Goal: Complete application form: Complete application form

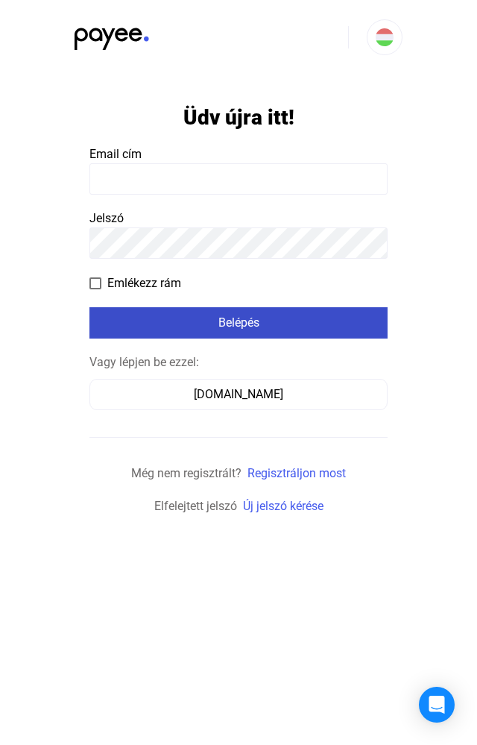
type input "**********"
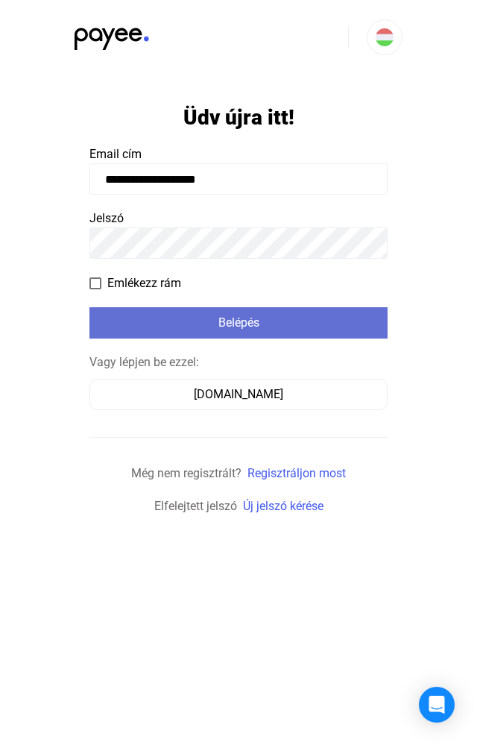
click at [232, 328] on div "Belépés" at bounding box center [238, 323] width 289 height 18
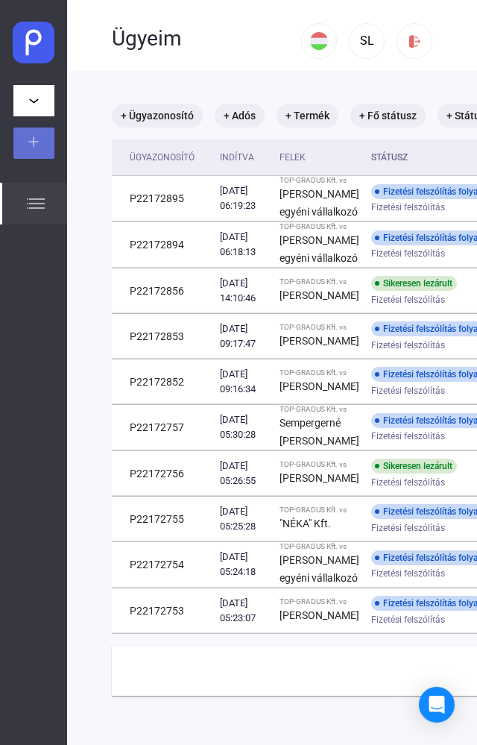
click at [36, 139] on img at bounding box center [33, 141] width 10 height 10
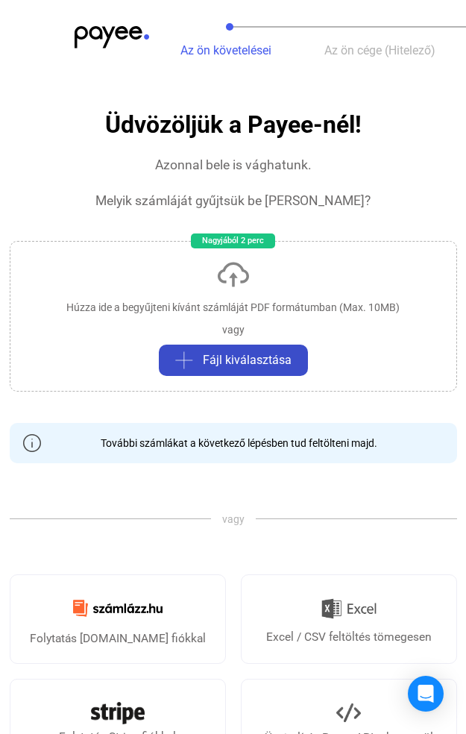
click at [245, 365] on span "Fájl kiválasztása" at bounding box center [247, 360] width 89 height 18
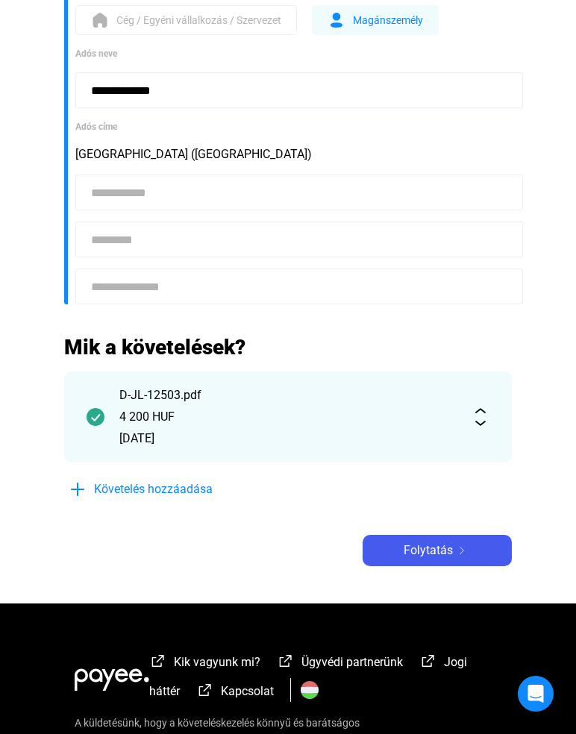
scroll to position [224, 0]
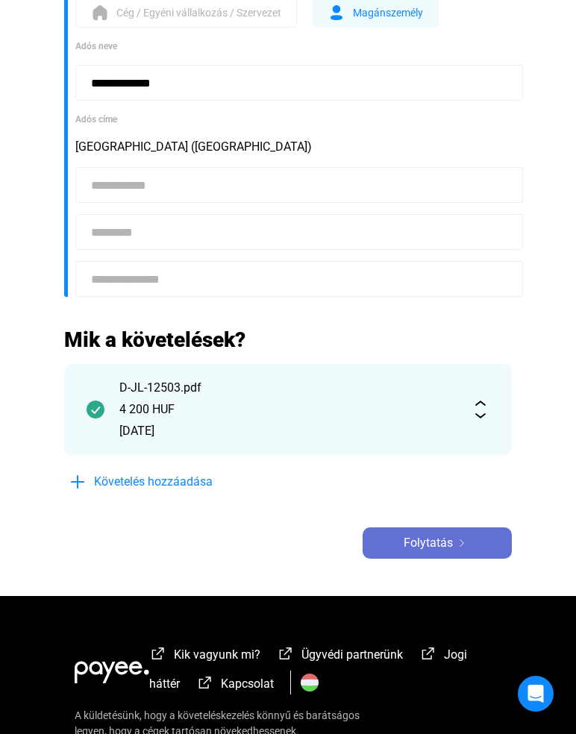
click at [406, 541] on span "Folytatás" at bounding box center [427, 543] width 49 height 18
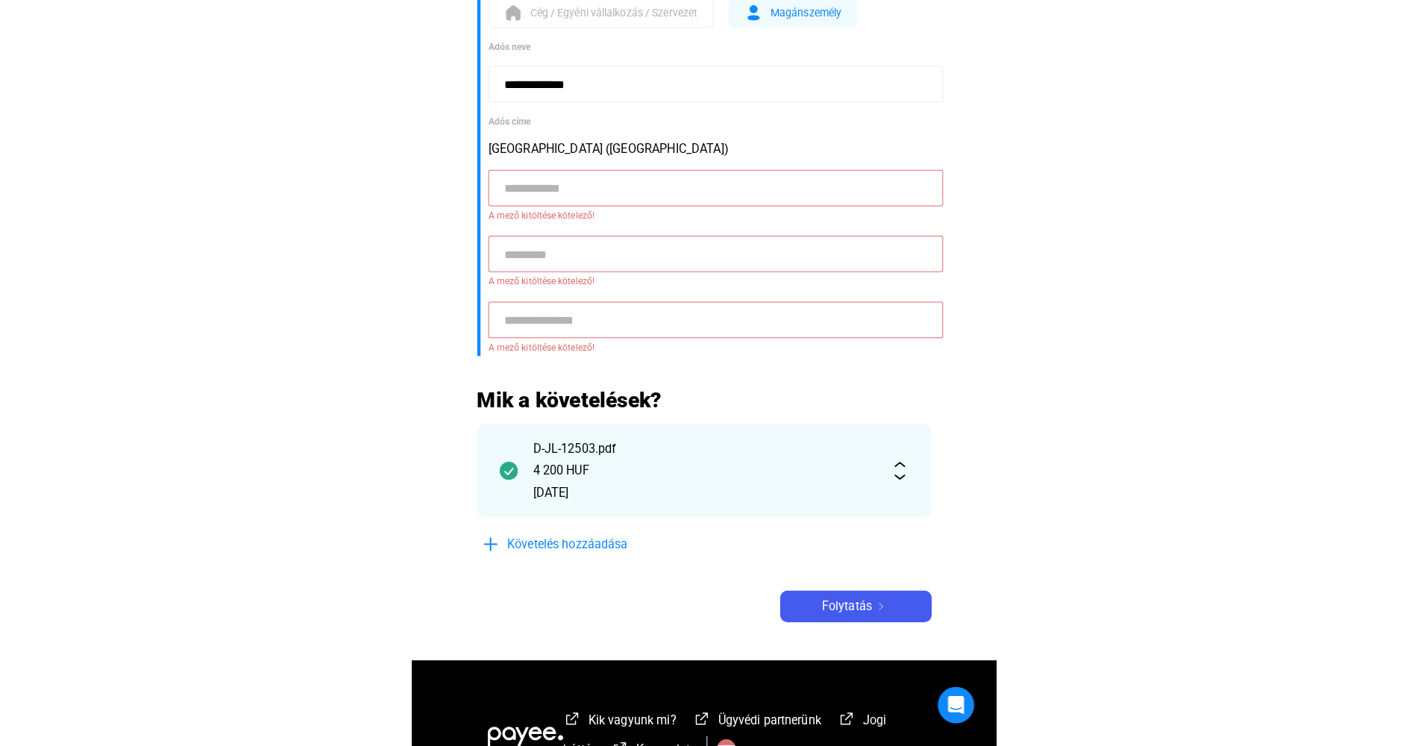
scroll to position [0, 0]
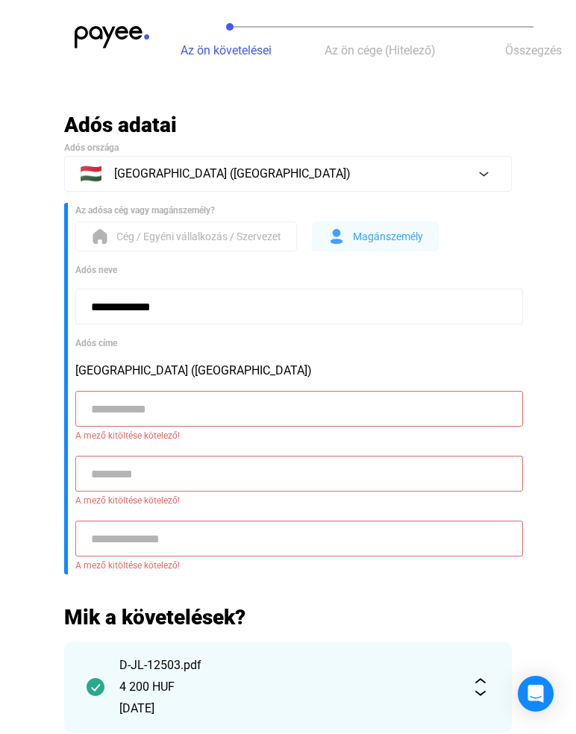
click at [401, 227] on span "Magánszemély" at bounding box center [388, 236] width 70 height 18
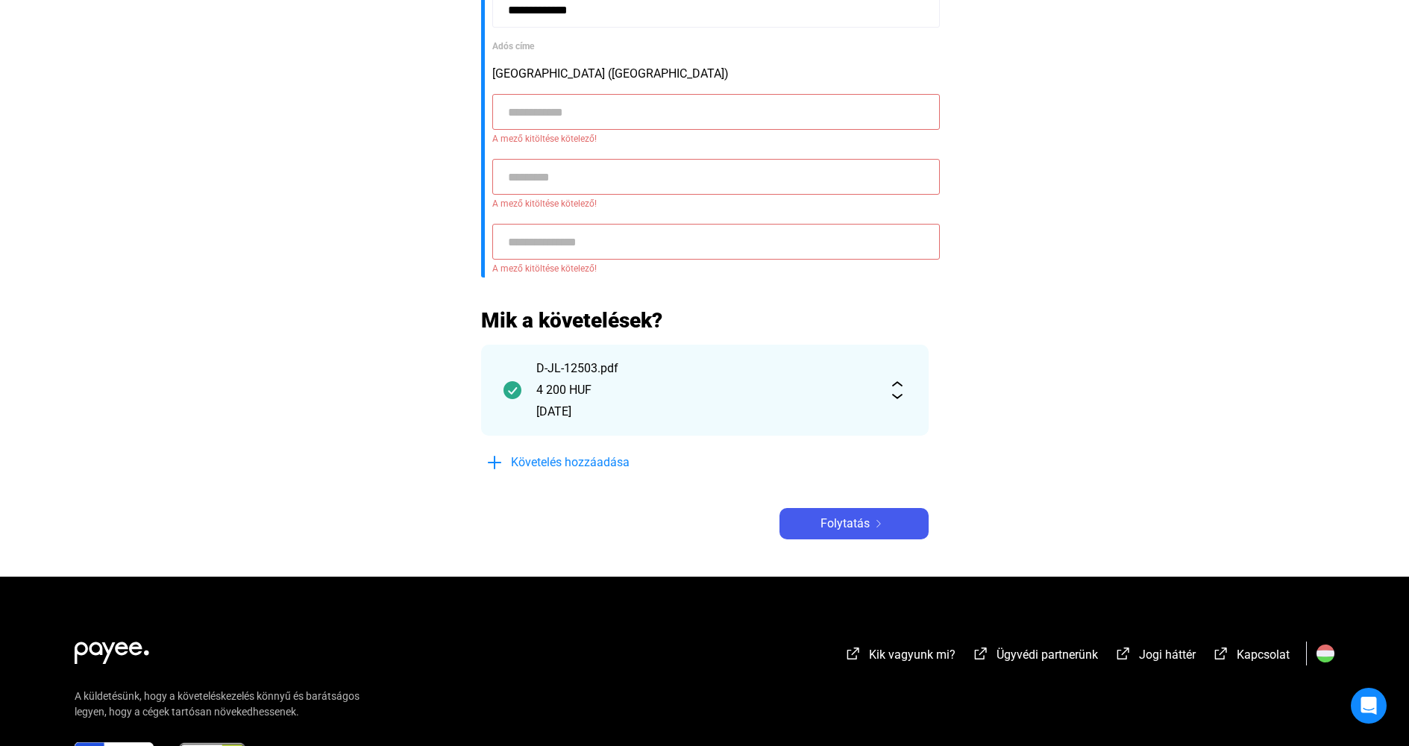
scroll to position [298, 0]
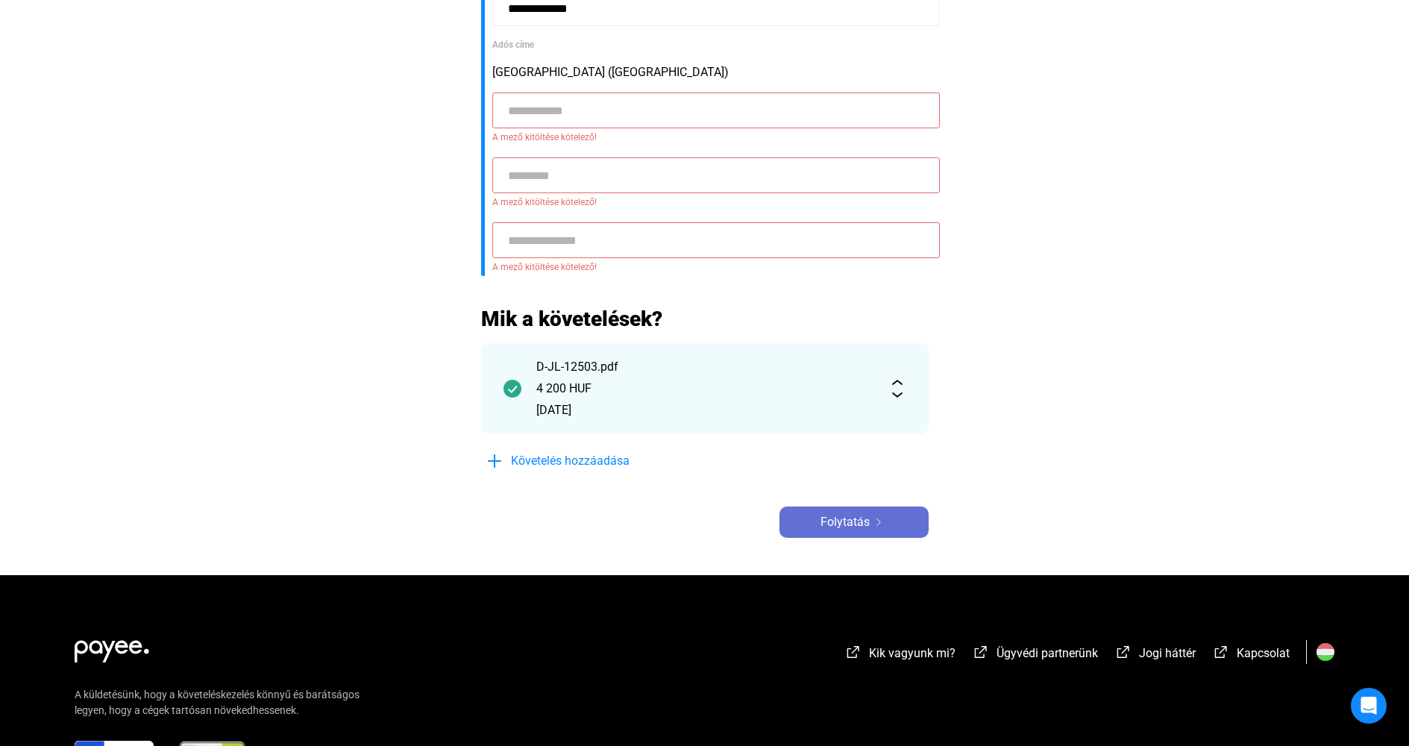
click at [477, 522] on span "Folytatás" at bounding box center [844, 522] width 49 height 18
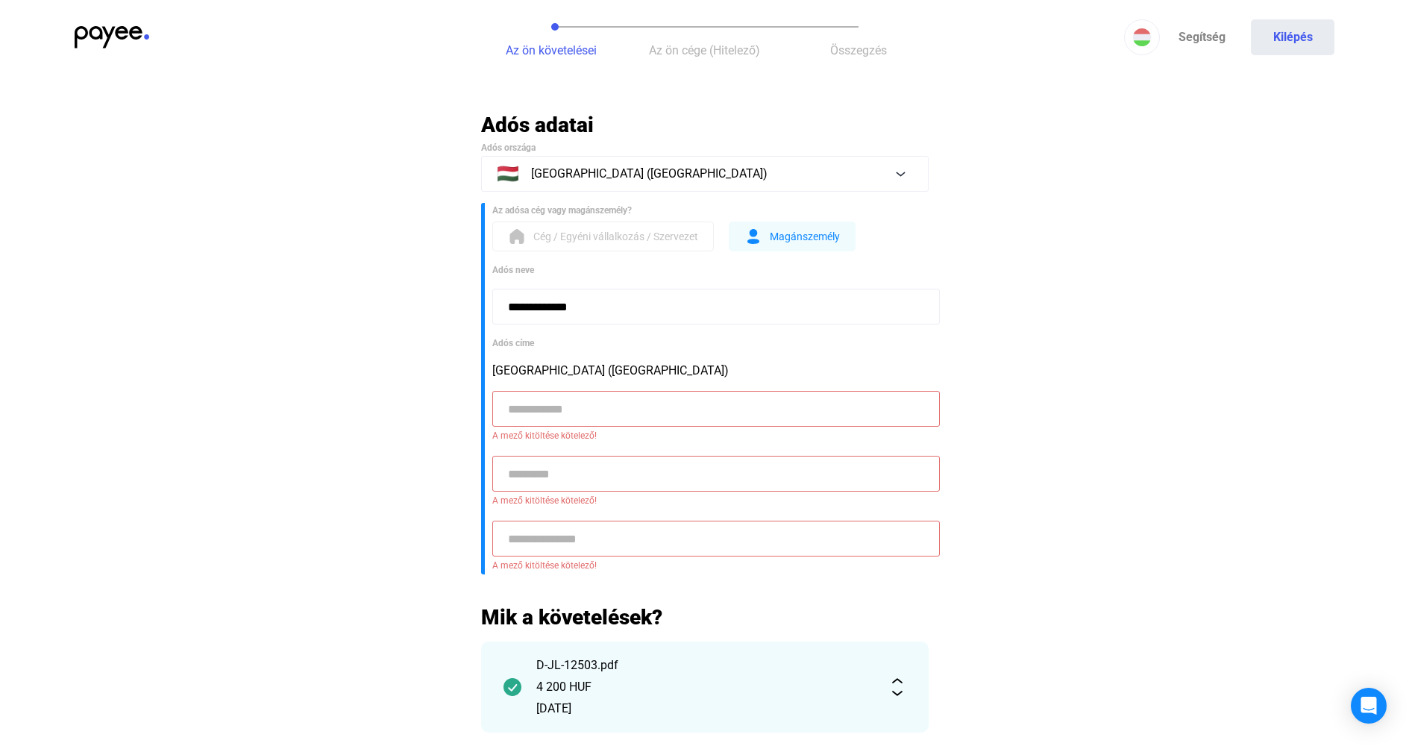
click at [477, 238] on span "Cég / Egyéni vállalkozás / Szervezet" at bounding box center [615, 236] width 165 height 18
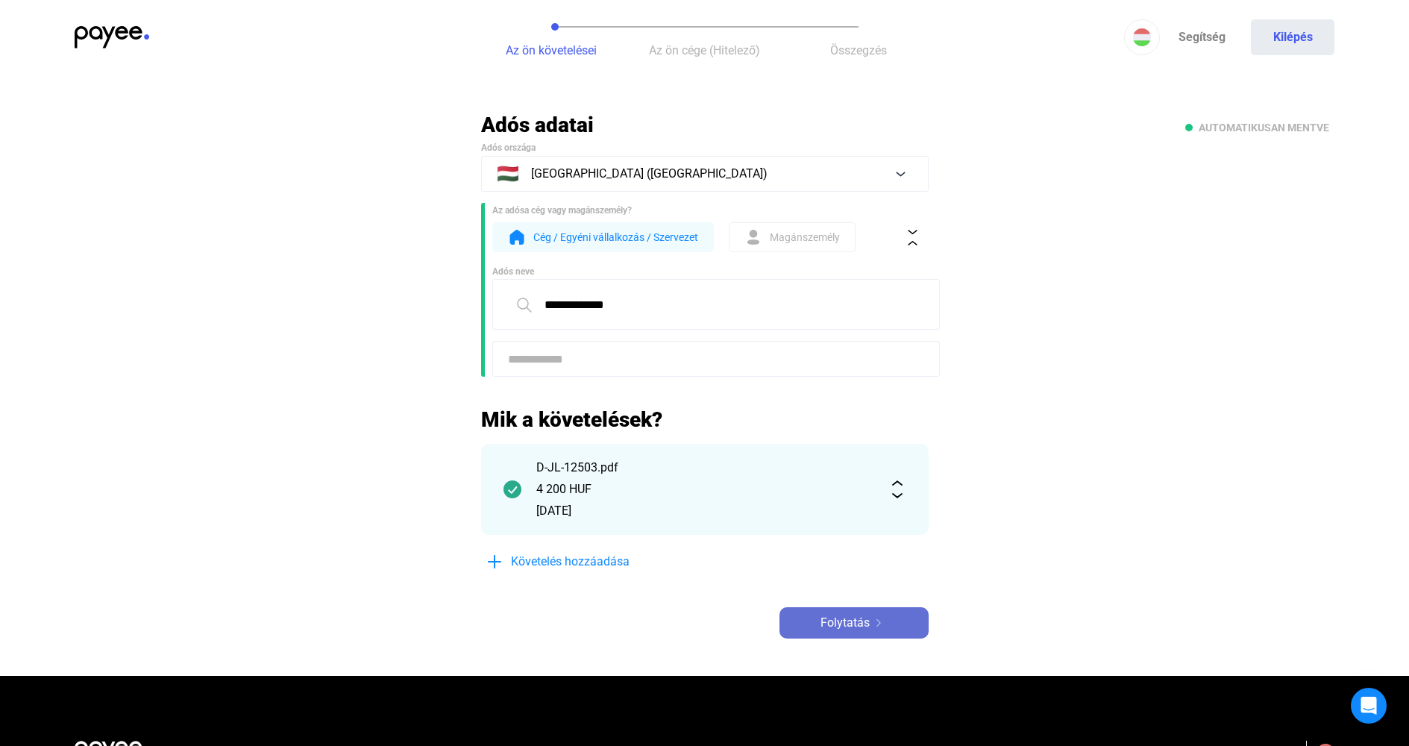
click at [477, 627] on span "Folytatás" at bounding box center [844, 623] width 49 height 18
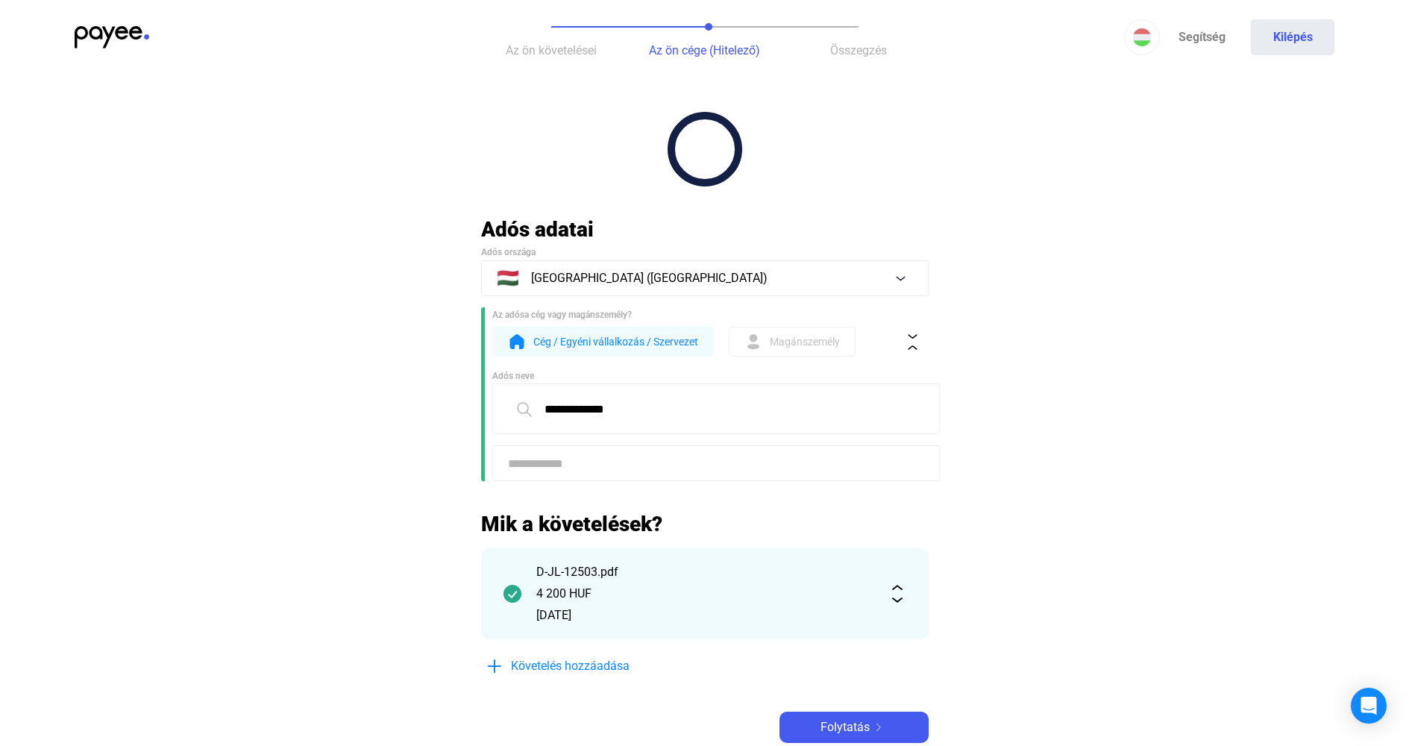
click at [477, 341] on span "Magánszemély" at bounding box center [805, 342] width 70 height 18
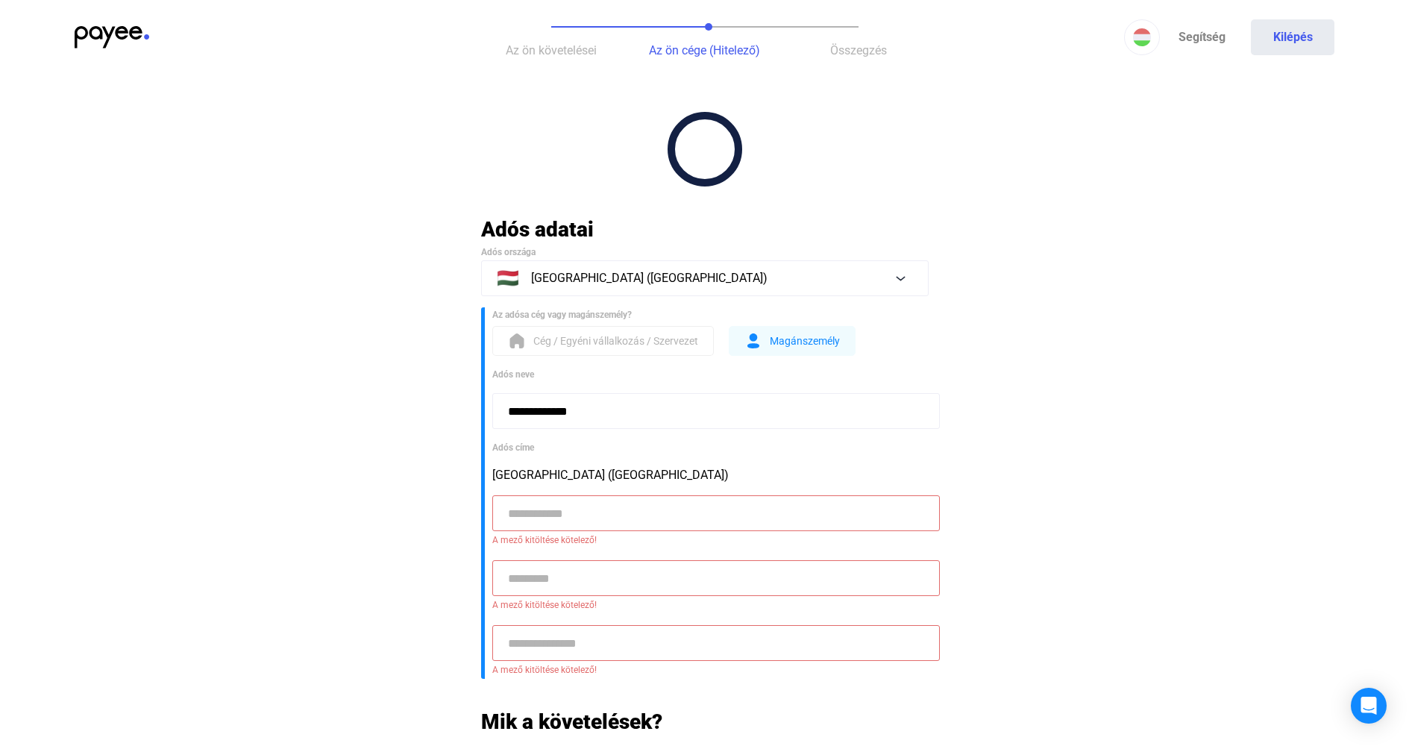
click at [477, 507] on input at bounding box center [715, 513] width 447 height 36
click at [477, 52] on span "Az ön követelései" at bounding box center [551, 50] width 91 height 14
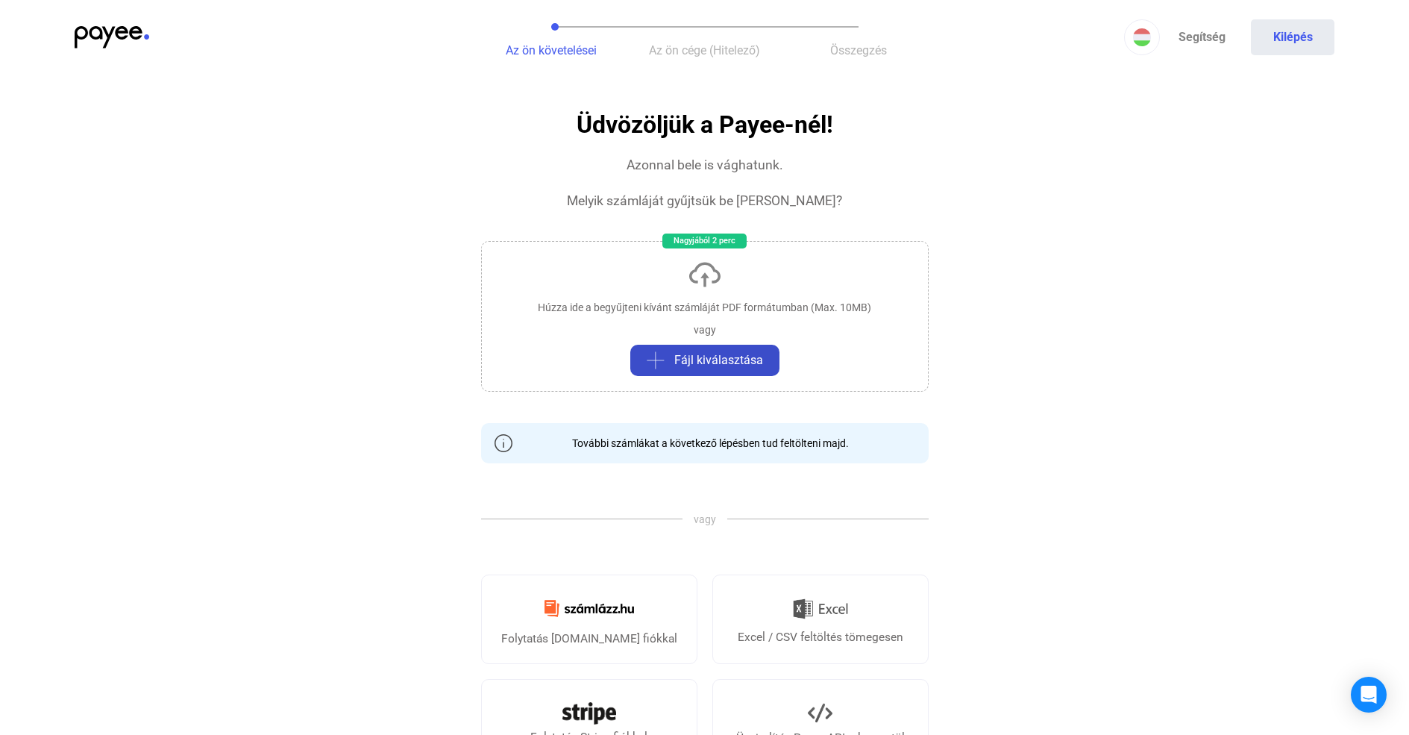
click at [477, 355] on span "Fájl kiválasztása" at bounding box center [718, 360] width 89 height 18
click at [477, 356] on span "Fájl kiválasztása" at bounding box center [718, 360] width 89 height 18
click at [477, 284] on div "Húzza ide a begyűjteni kívánt számláját PDF formátumban (Max. 10MB) vagy Fájl k…" at bounding box center [704, 316] width 447 height 151
click at [122, 31] on img at bounding box center [112, 37] width 75 height 22
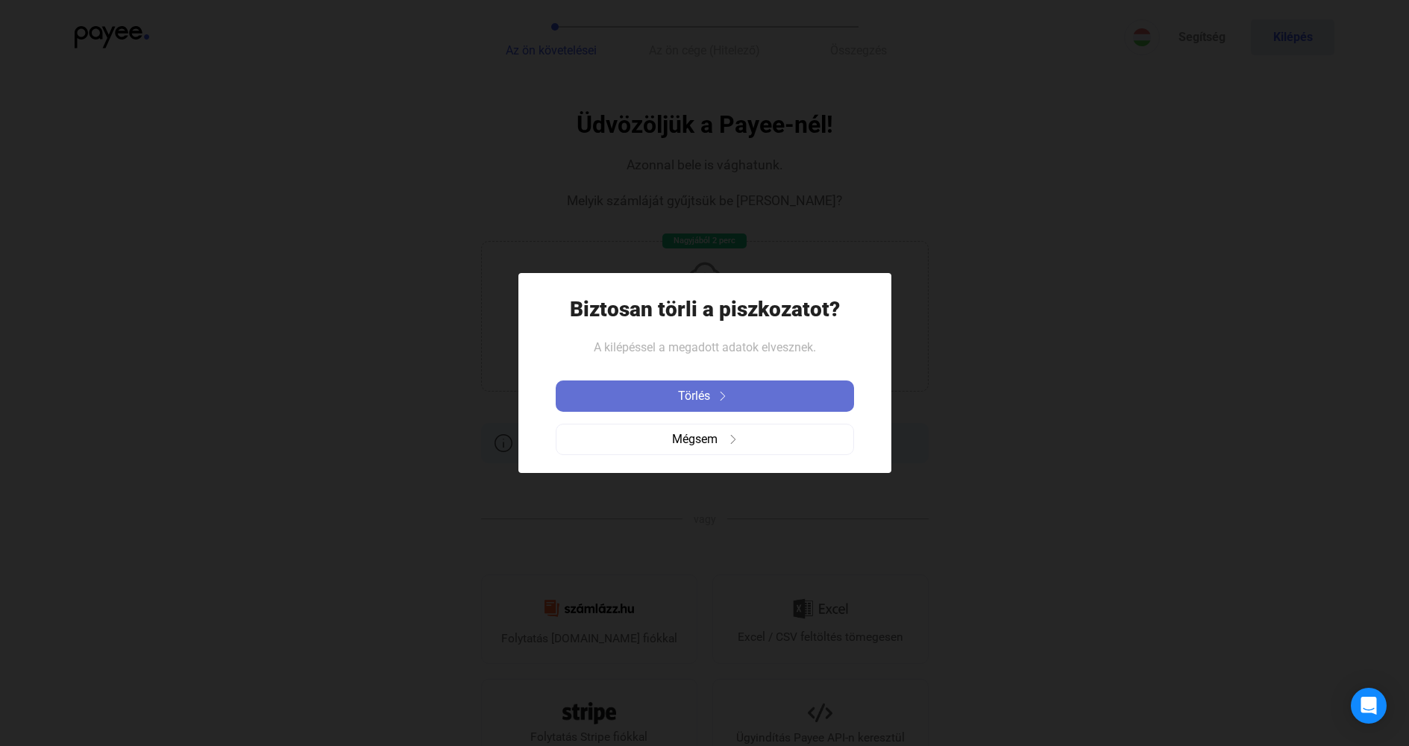
click at [477, 390] on div "Törlés" at bounding box center [704, 396] width 289 height 18
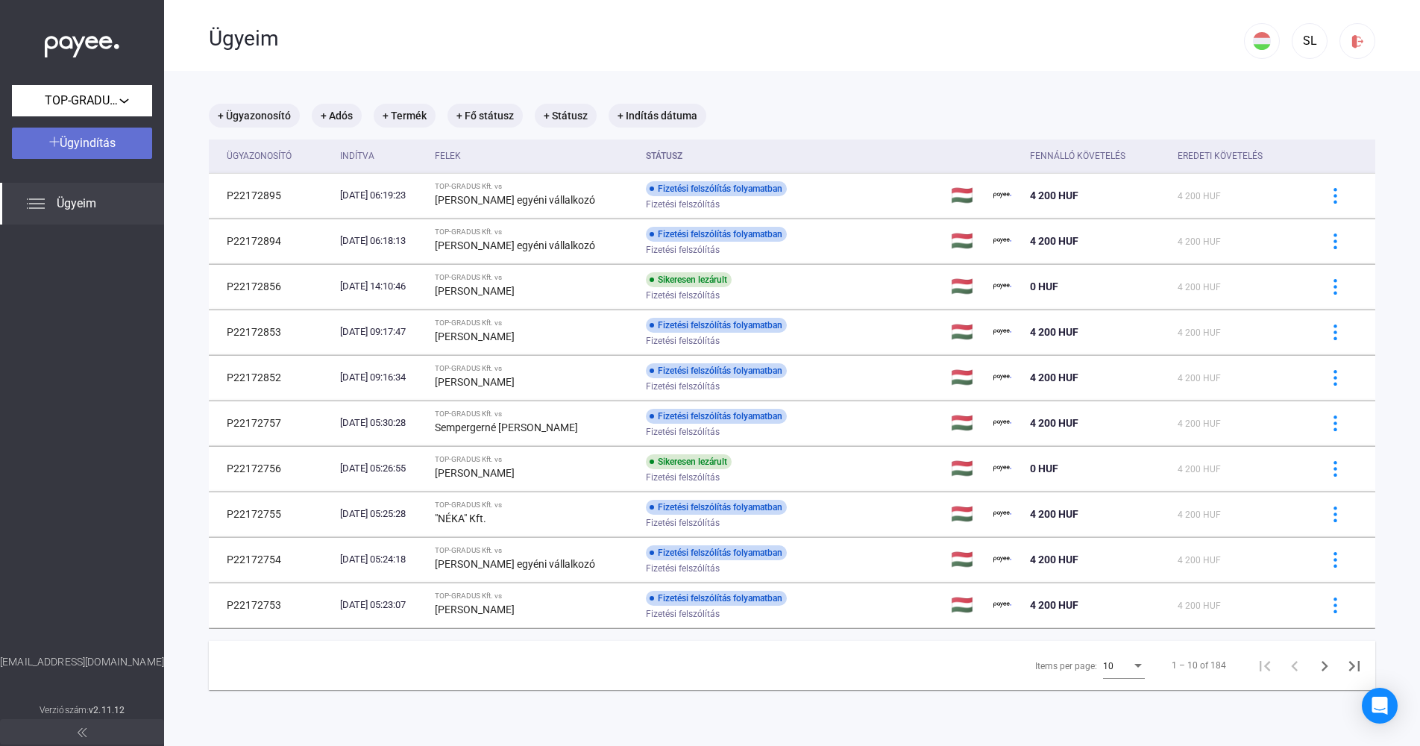
click at [121, 148] on div "Ügyindítás" at bounding box center [81, 143] width 131 height 18
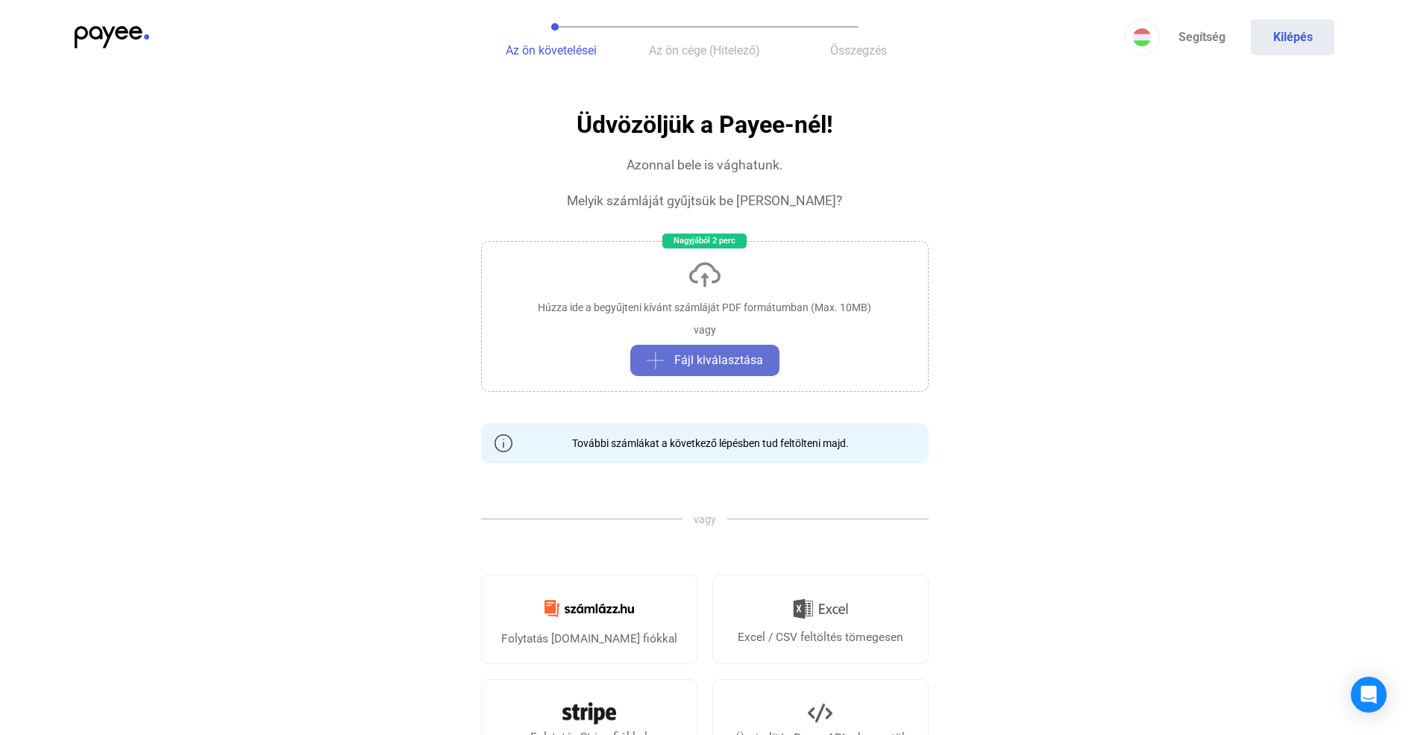
click at [477, 362] on span "Fájl kiválasztása" at bounding box center [718, 360] width 89 height 18
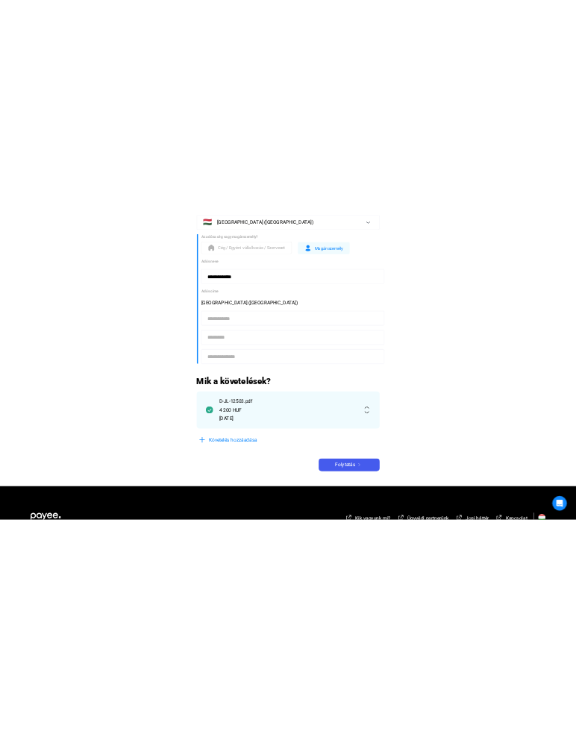
scroll to position [224, 0]
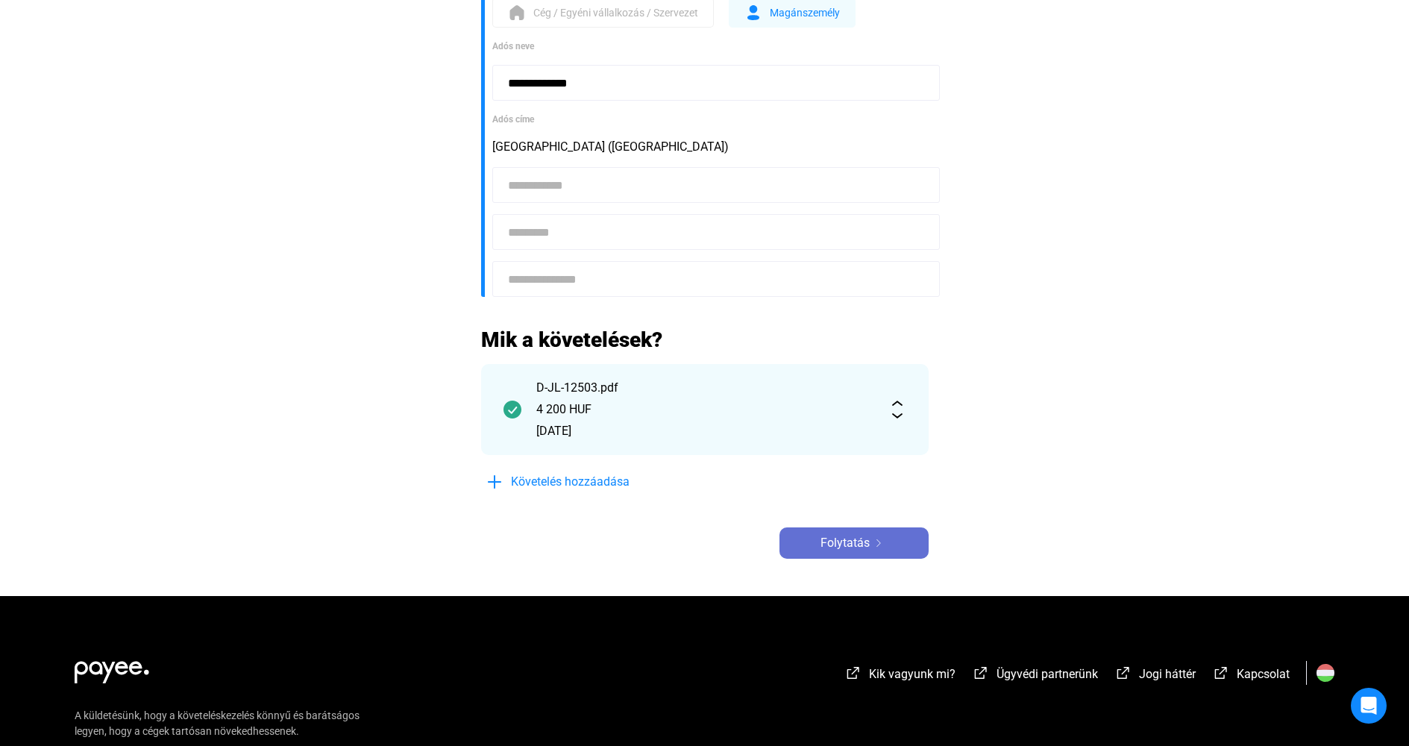
click at [477, 547] on span "Folytatás" at bounding box center [844, 543] width 49 height 18
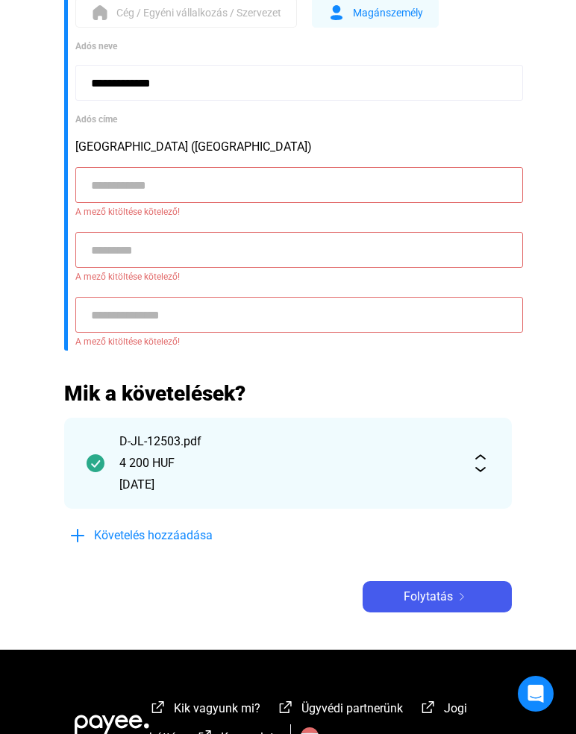
click at [216, 188] on input at bounding box center [298, 185] width 447 height 36
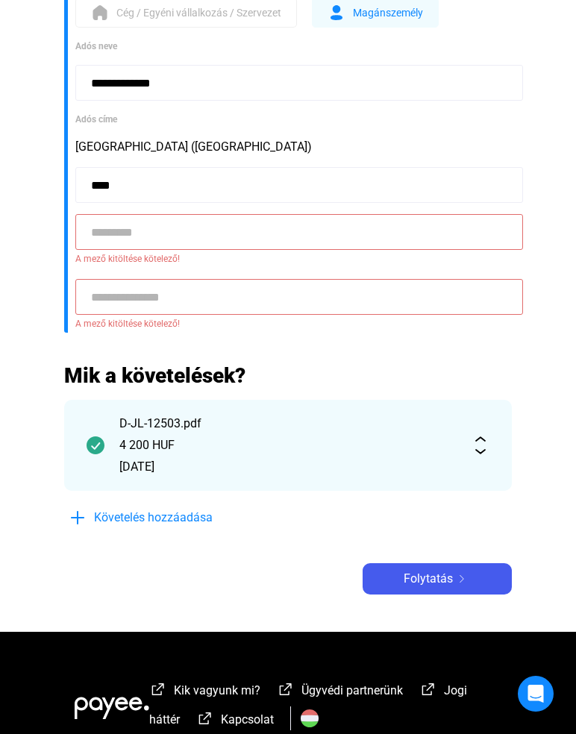
type input "****"
click at [218, 226] on input at bounding box center [298, 232] width 447 height 36
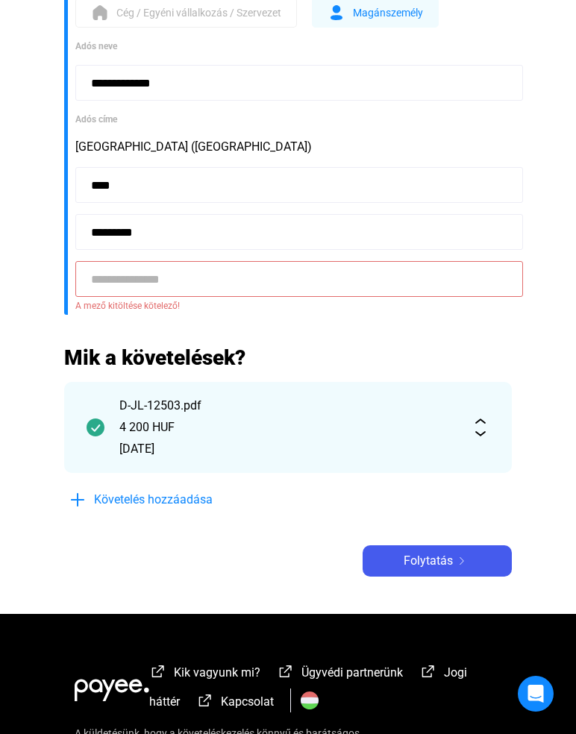
type input "*********"
click at [149, 277] on input at bounding box center [298, 279] width 447 height 36
paste input "**********"
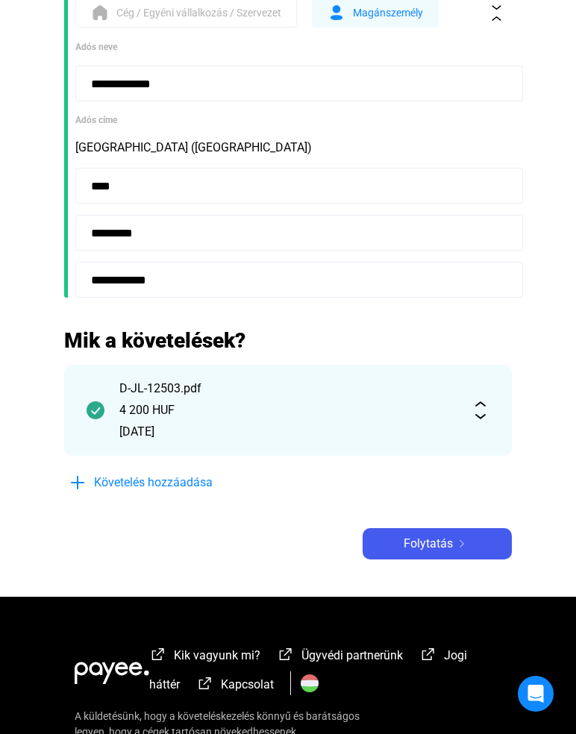
type input "**********"
click at [325, 222] on input "*********" at bounding box center [298, 233] width 447 height 36
click at [445, 547] on span "Folytatás" at bounding box center [427, 544] width 49 height 18
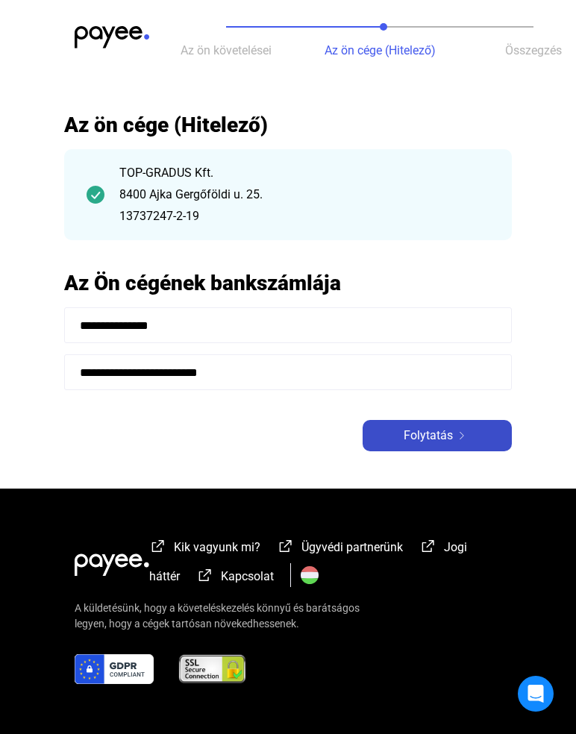
click at [433, 427] on span "Folytatás" at bounding box center [427, 436] width 49 height 18
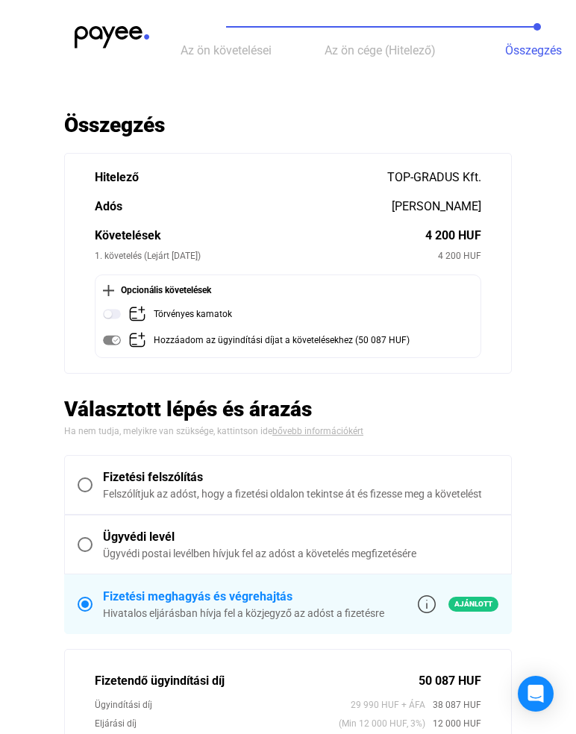
click at [85, 482] on span at bounding box center [85, 484] width 15 height 15
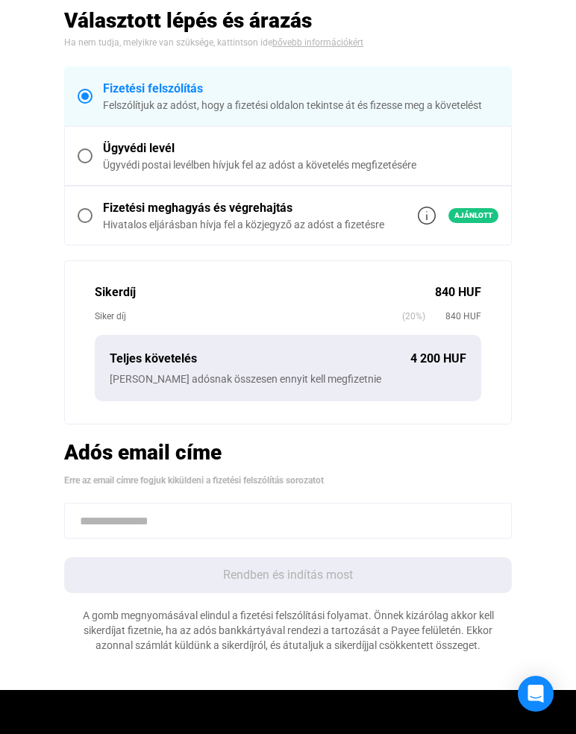
scroll to position [298, 0]
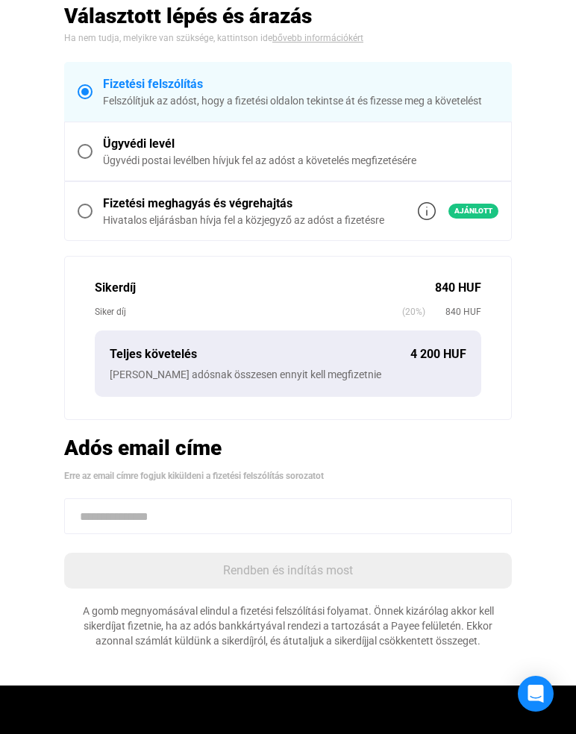
click at [184, 525] on input at bounding box center [287, 516] width 447 height 36
click at [186, 527] on input at bounding box center [287, 516] width 447 height 36
paste input "**********"
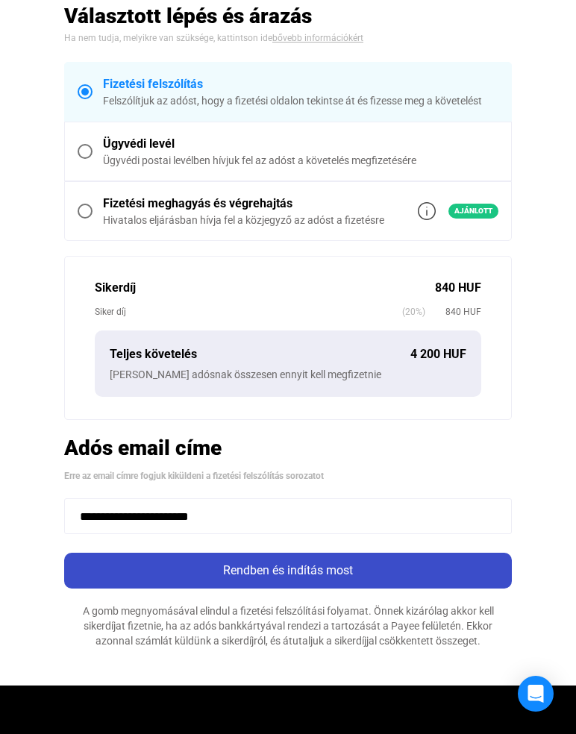
type input "**********"
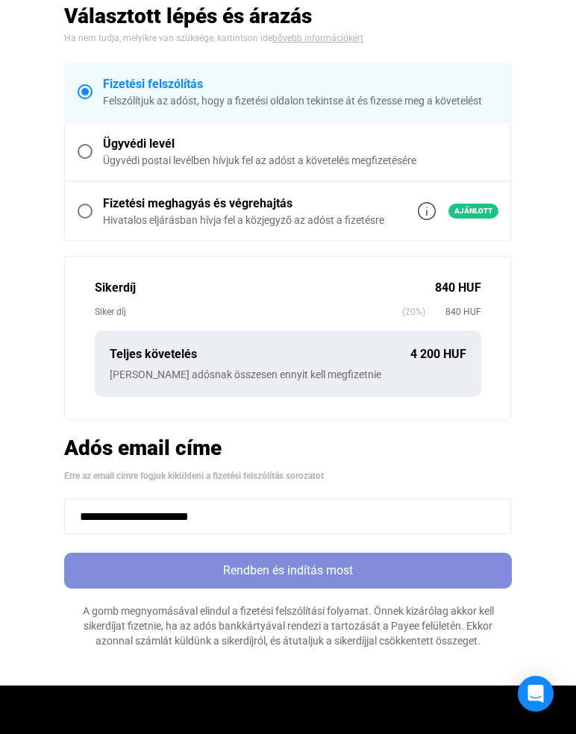
click at [308, 566] on div "Rendben és indítás most" at bounding box center [288, 571] width 439 height 18
